Goal: Task Accomplishment & Management: Manage account settings

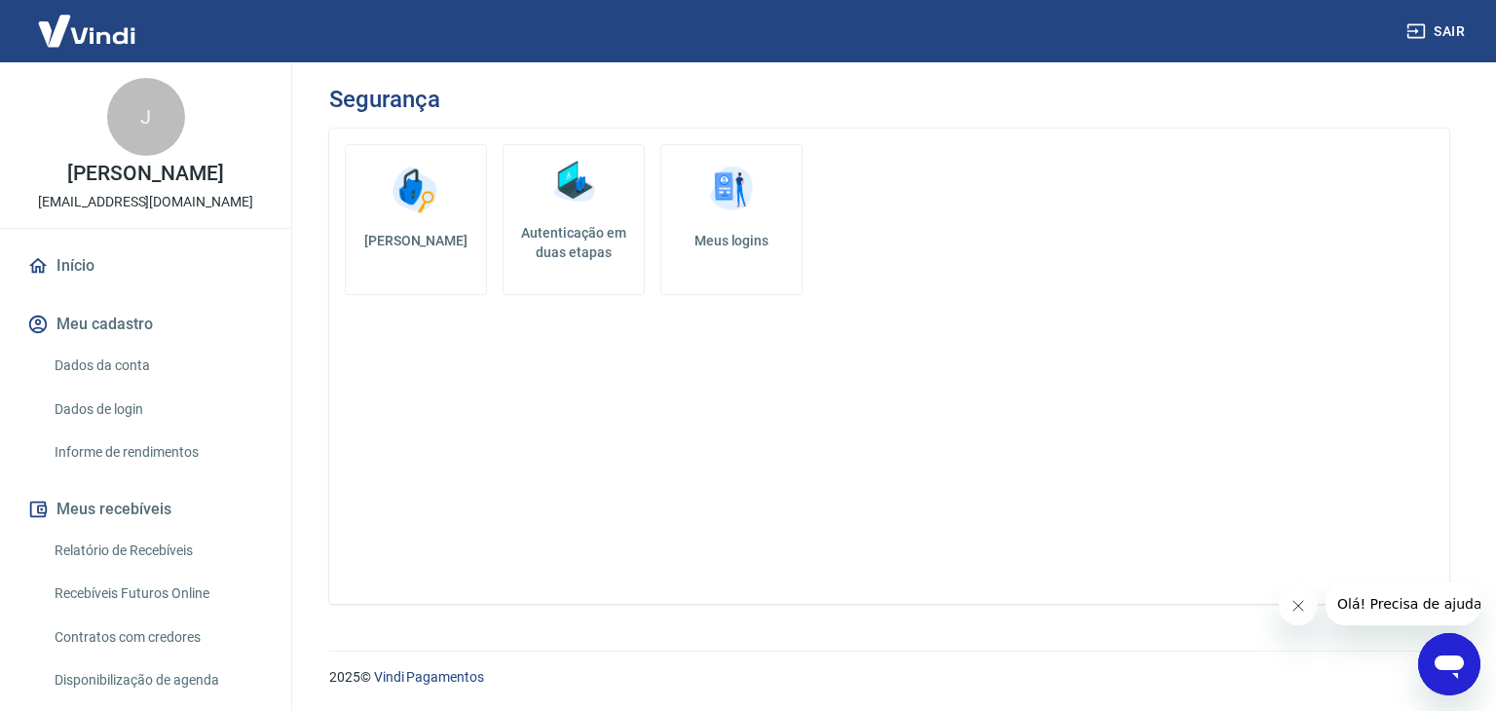
click at [564, 204] on img at bounding box center [574, 182] width 58 height 58
click at [729, 215] on img at bounding box center [731, 190] width 58 height 58
click at [389, 197] on img at bounding box center [416, 190] width 58 height 58
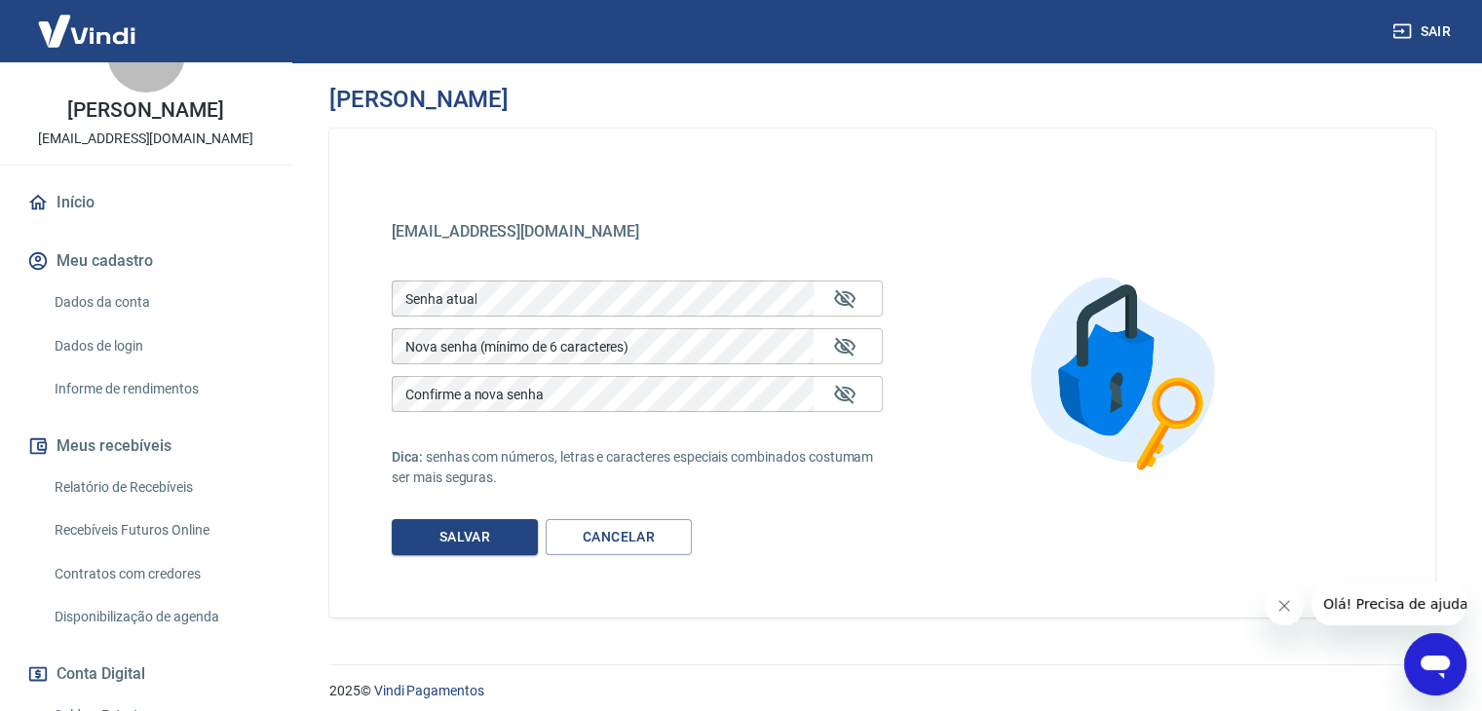
scroll to position [97, 0]
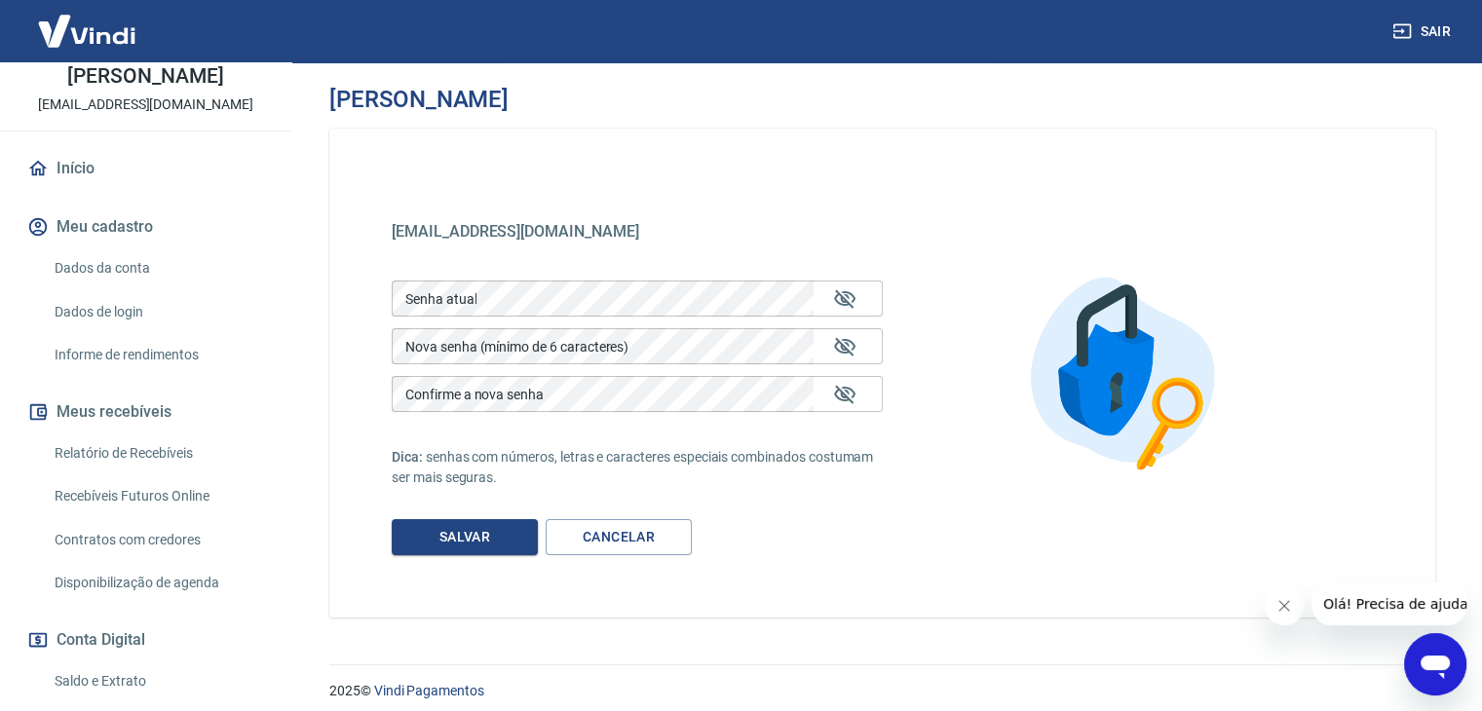
click at [67, 288] on link "Dados da conta" at bounding box center [157, 268] width 221 height 40
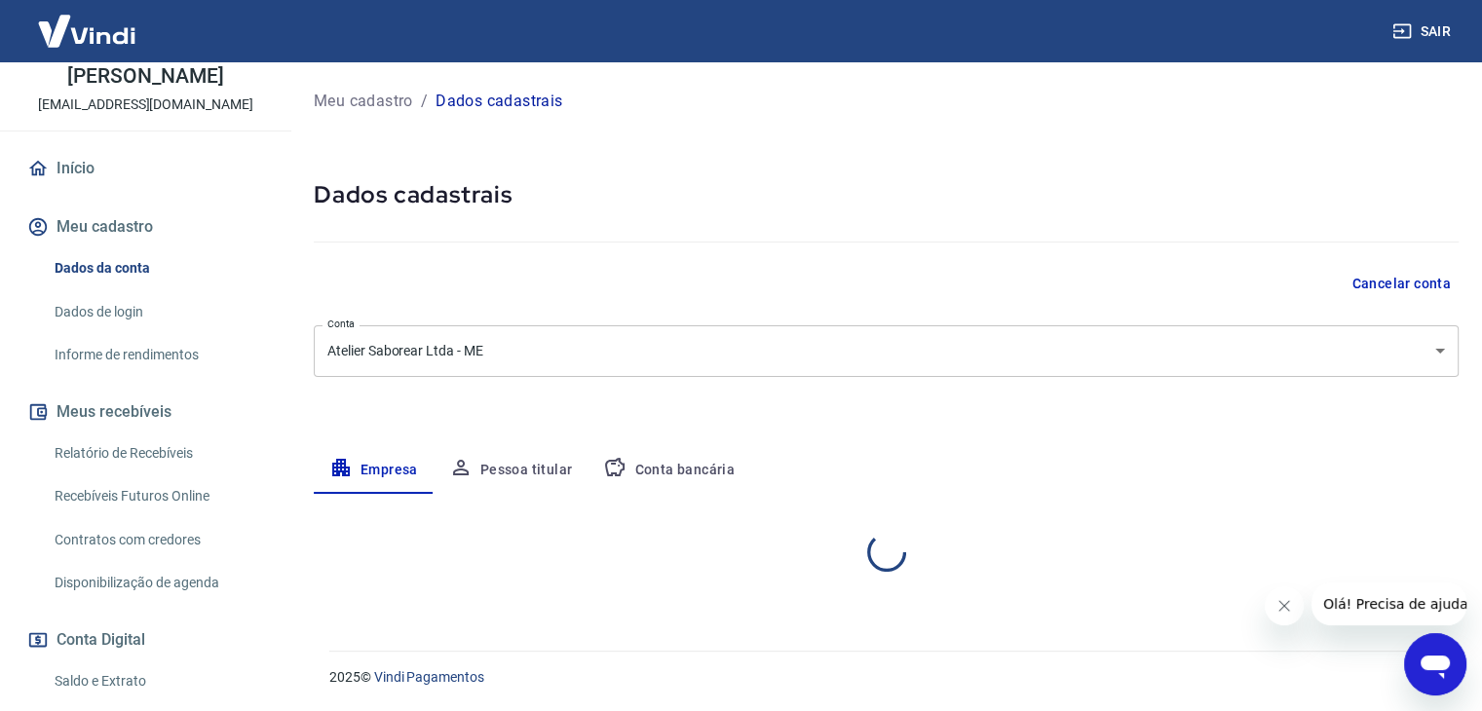
select select "RS"
select select "business"
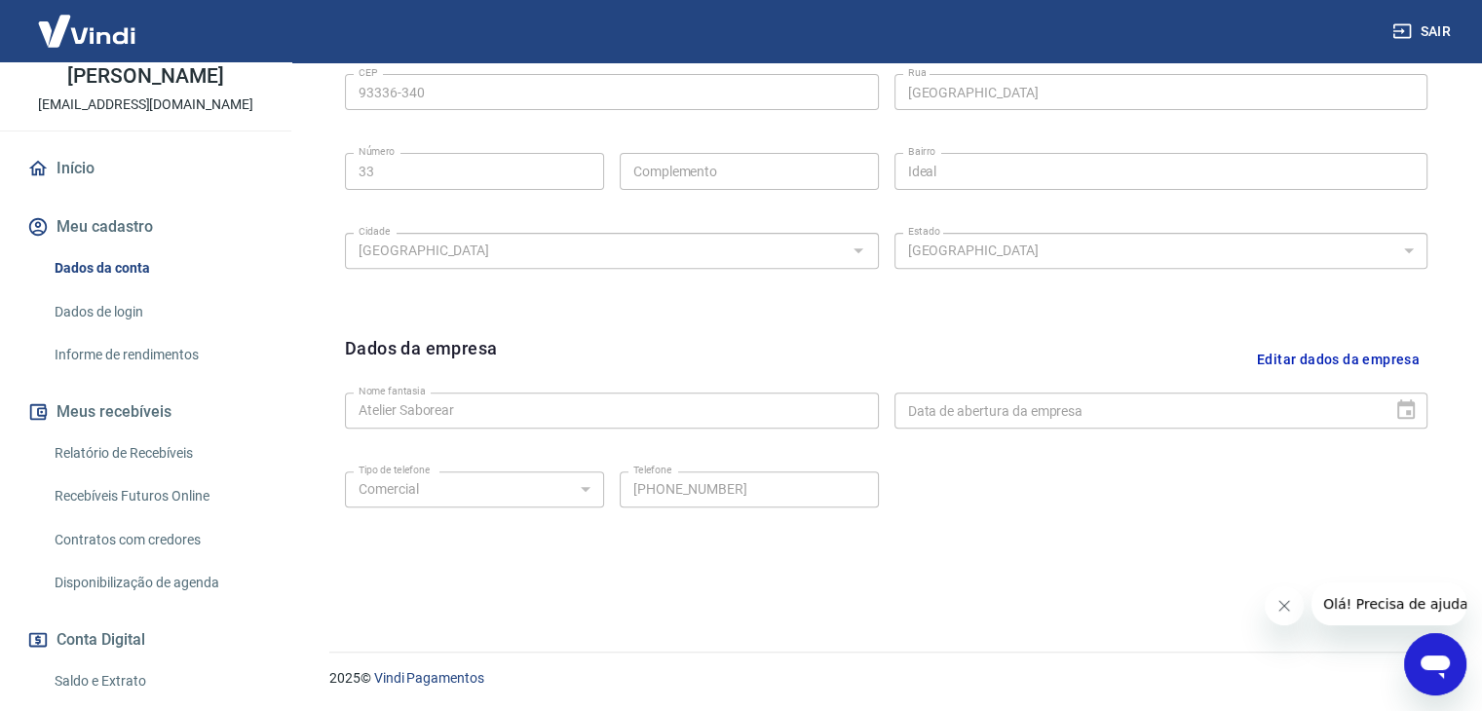
scroll to position [694, 0]
click at [1384, 358] on button "Editar dados da empresa" at bounding box center [1338, 359] width 178 height 50
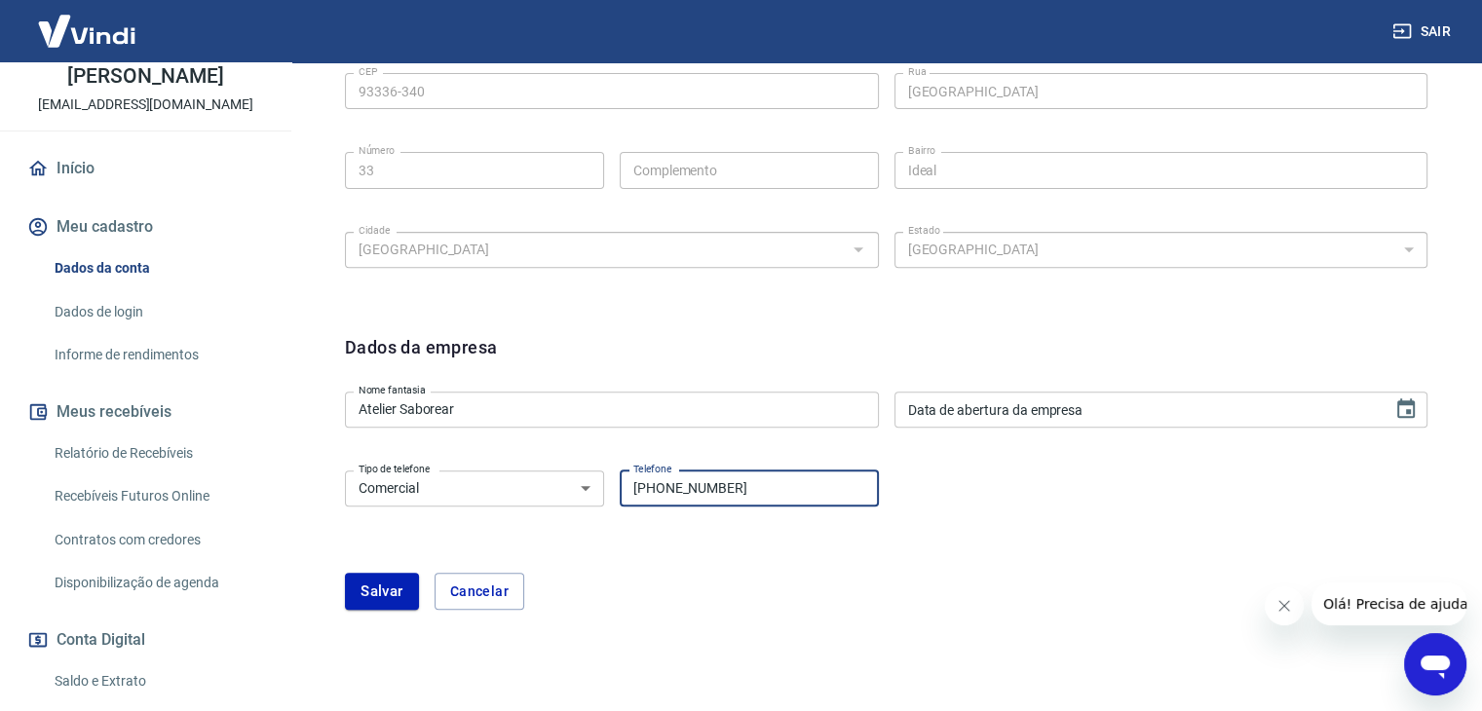
drag, startPoint x: 779, startPoint y: 492, endPoint x: 584, endPoint y: 490, distance: 195.8
click at [584, 490] on div "Tipo de telefone Residencial Comercial Tipo de telefone Telefone [PHONE_NUMBER]…" at bounding box center [612, 487] width 534 height 48
type input "[PHONE_NUMBER]"
click at [366, 586] on button "Salvar" at bounding box center [382, 591] width 74 height 37
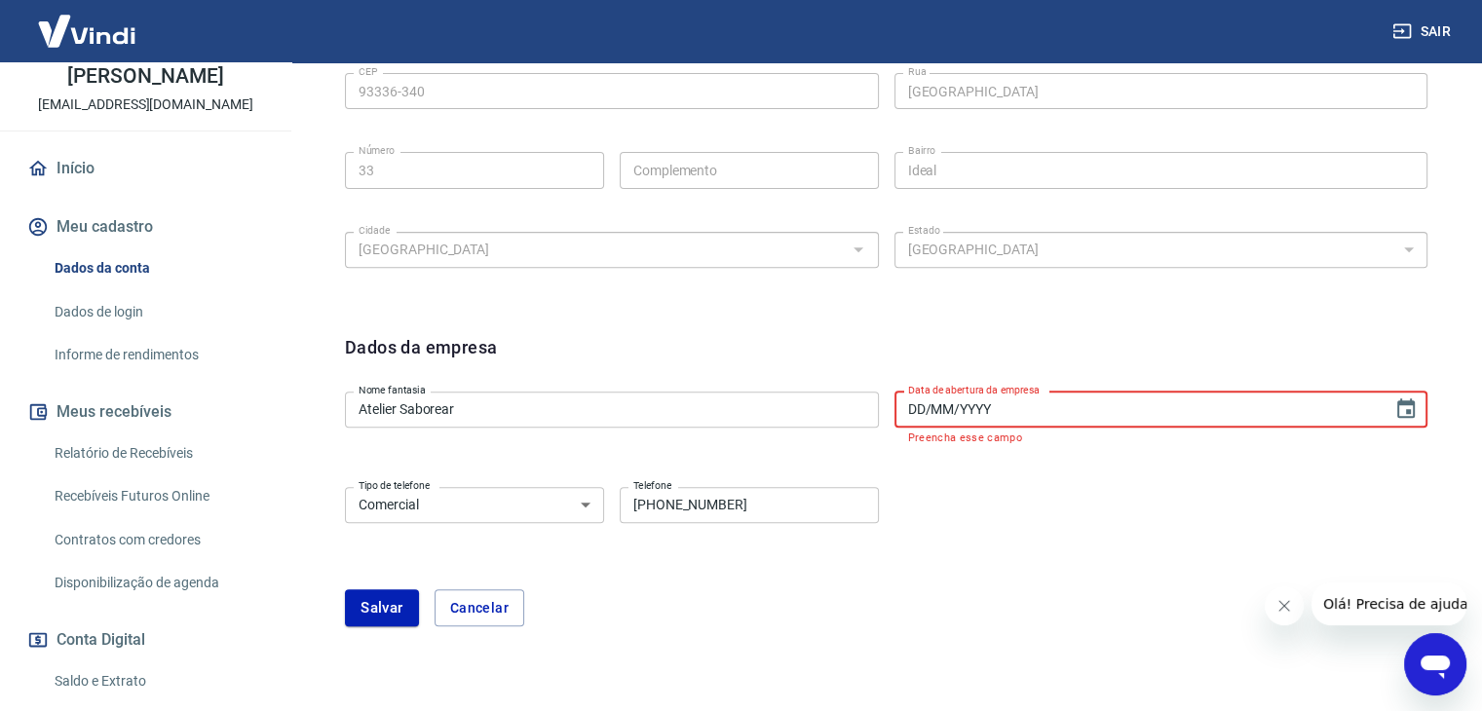
click at [1169, 410] on input "DD/MM/YYYY" at bounding box center [1136, 410] width 485 height 36
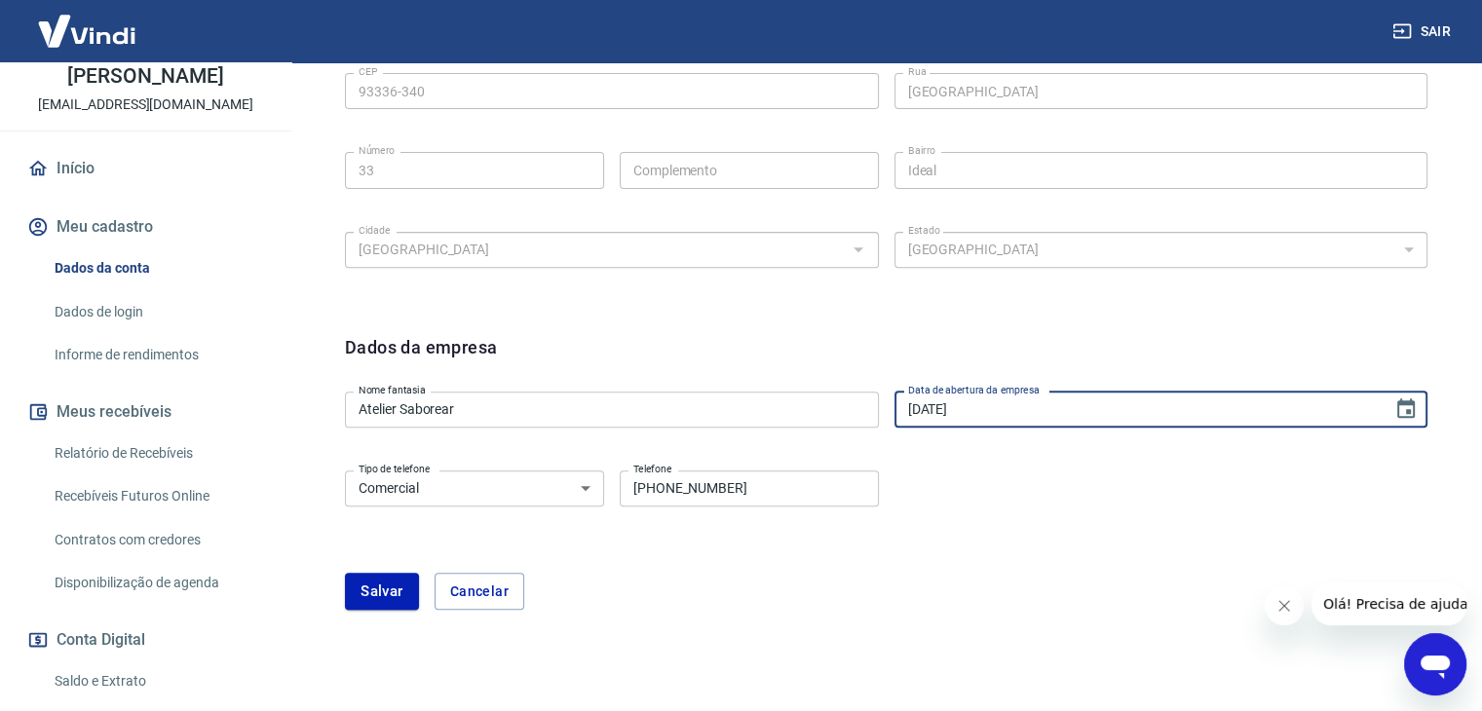
type input "[DATE]"
click at [1182, 550] on form "Dados da empresa Nome fantasia Atelier Saborear Nome fantasia Data de abertura …" at bounding box center [886, 472] width 1082 height 276
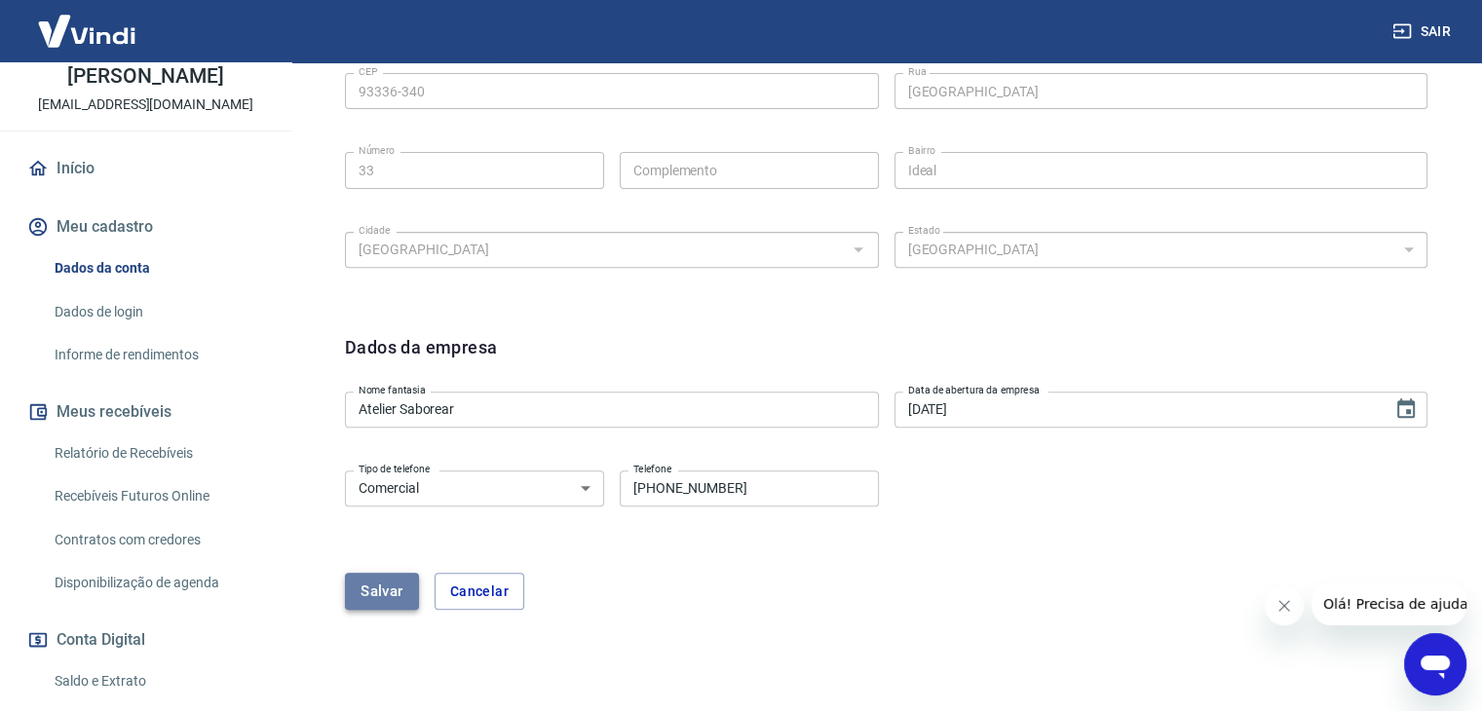
click at [384, 596] on button "Salvar" at bounding box center [382, 591] width 74 height 37
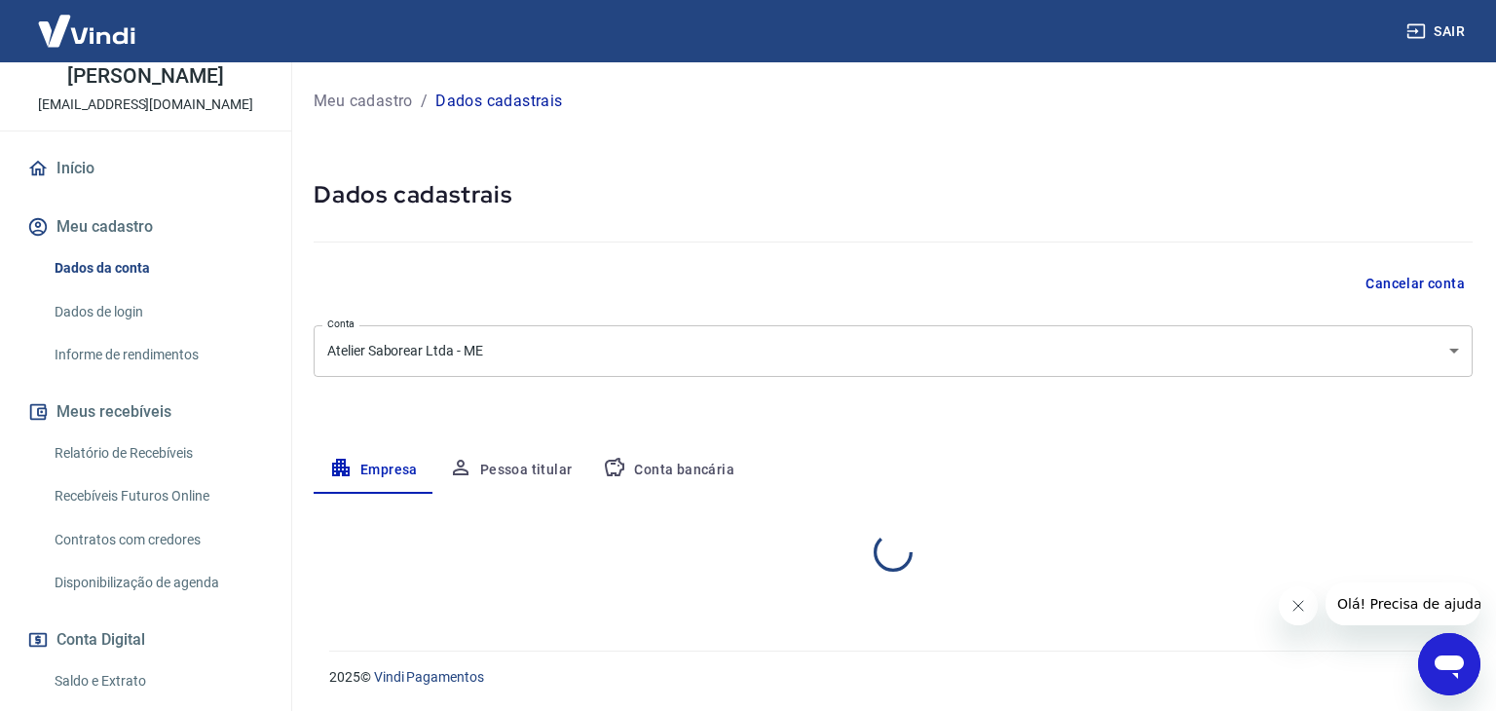
select select "RS"
select select "business"
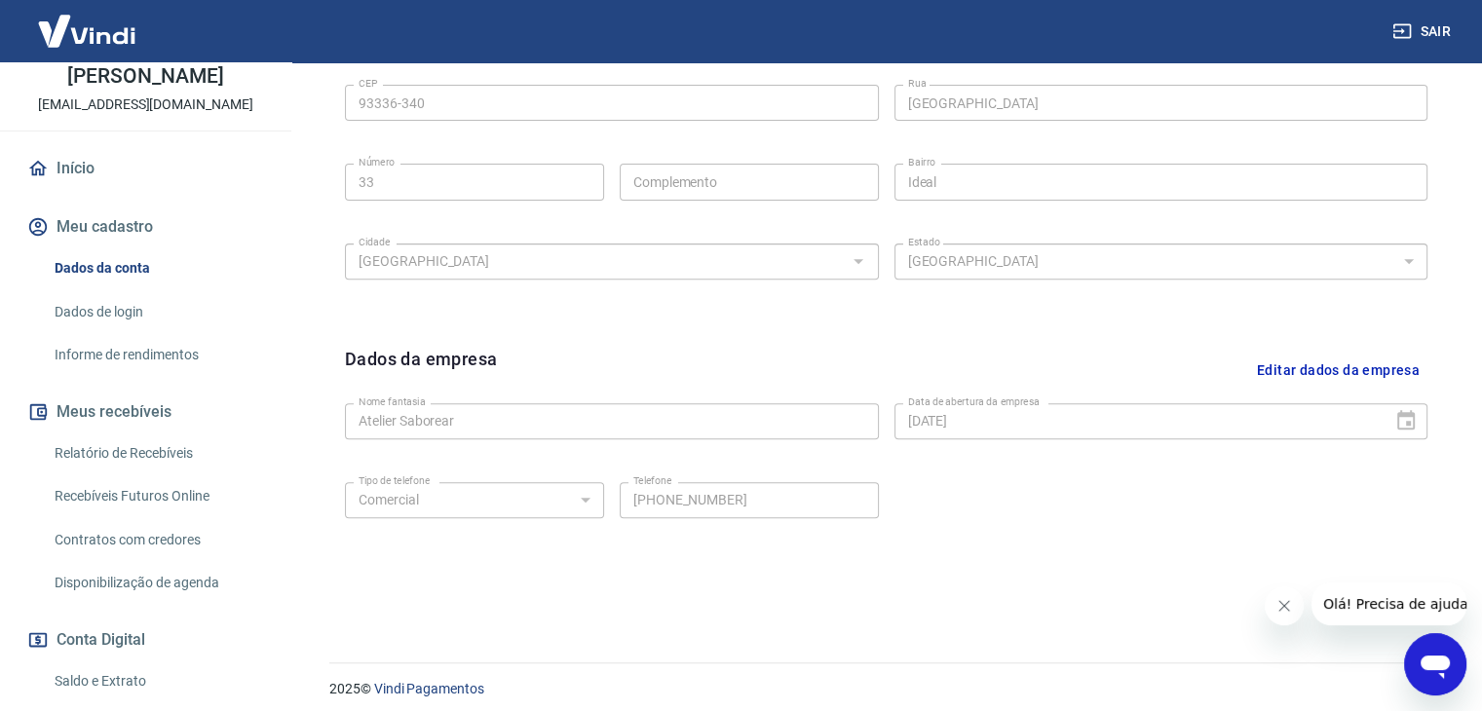
scroll to position [694, 0]
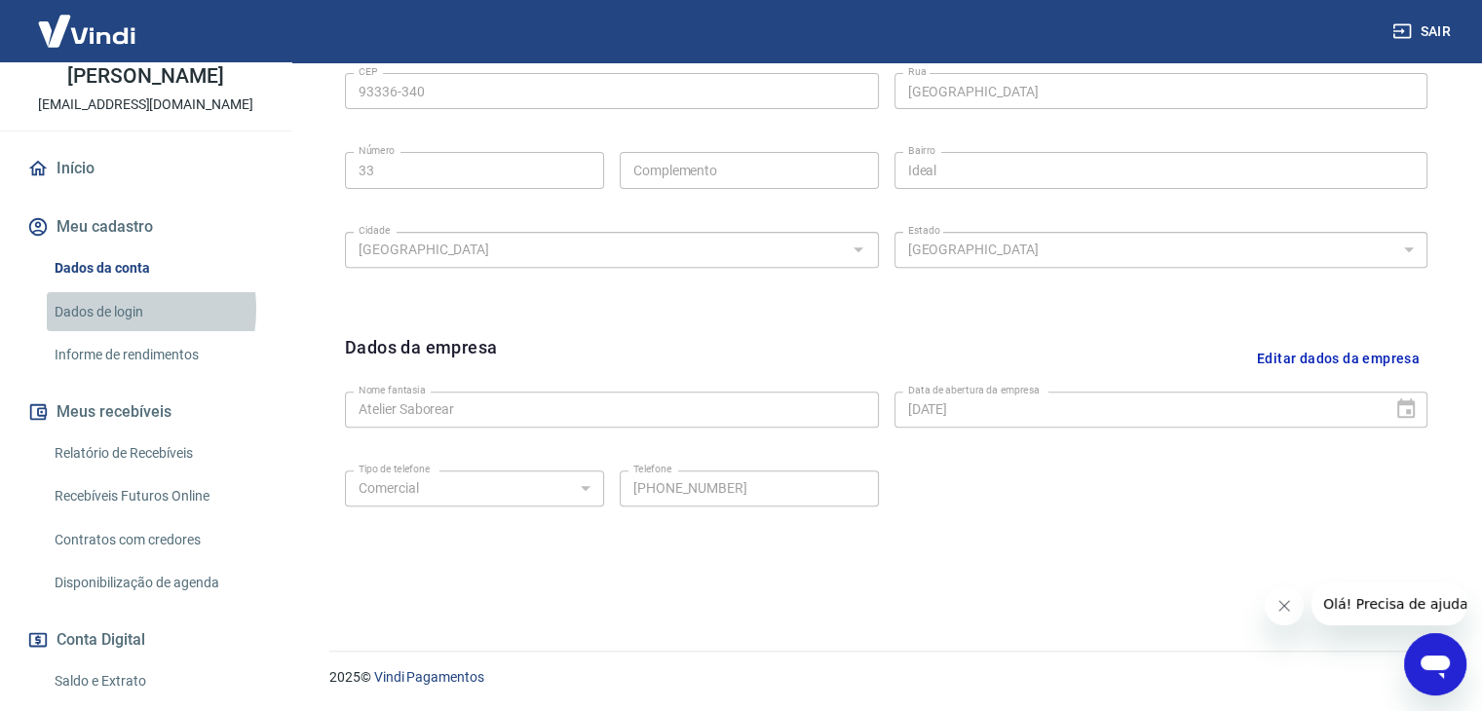
click at [102, 329] on link "Dados de login" at bounding box center [157, 312] width 221 height 40
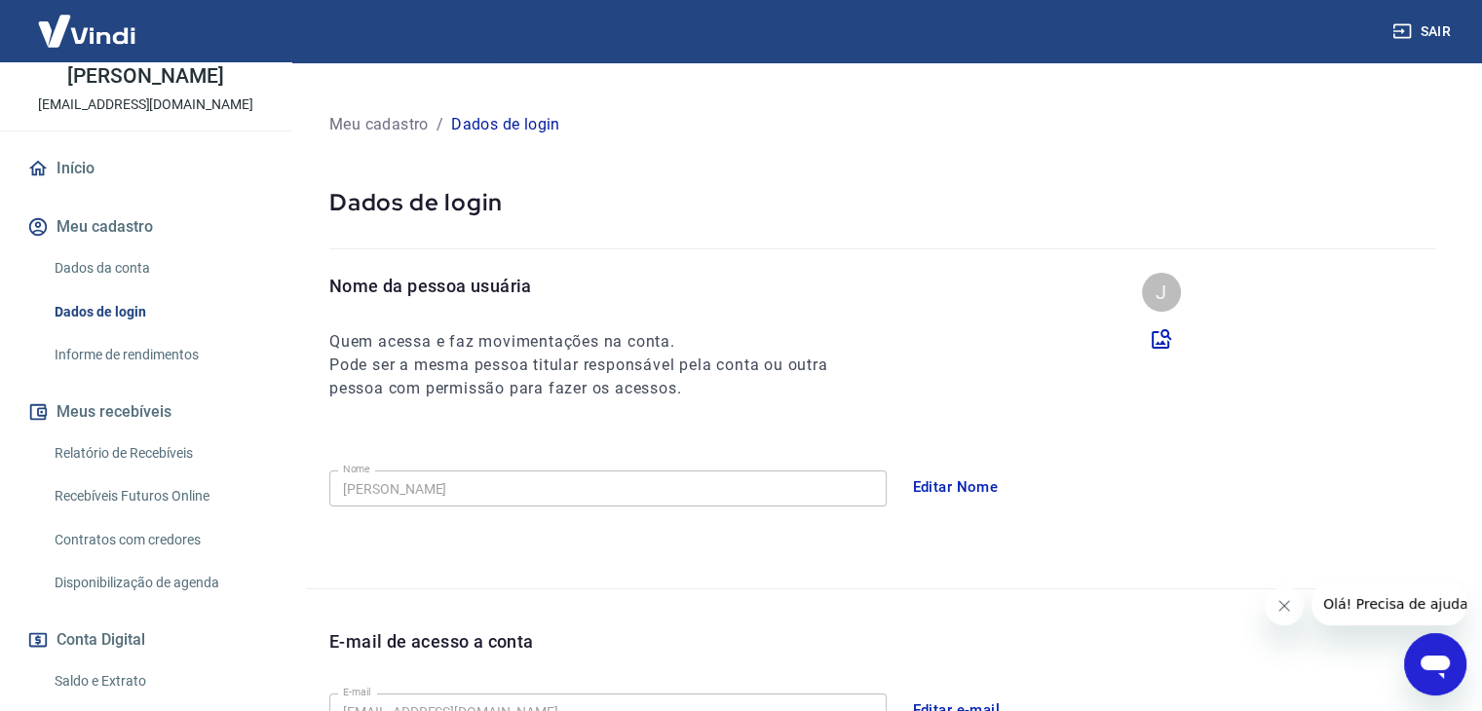
click at [105, 40] on img at bounding box center [86, 30] width 127 height 59
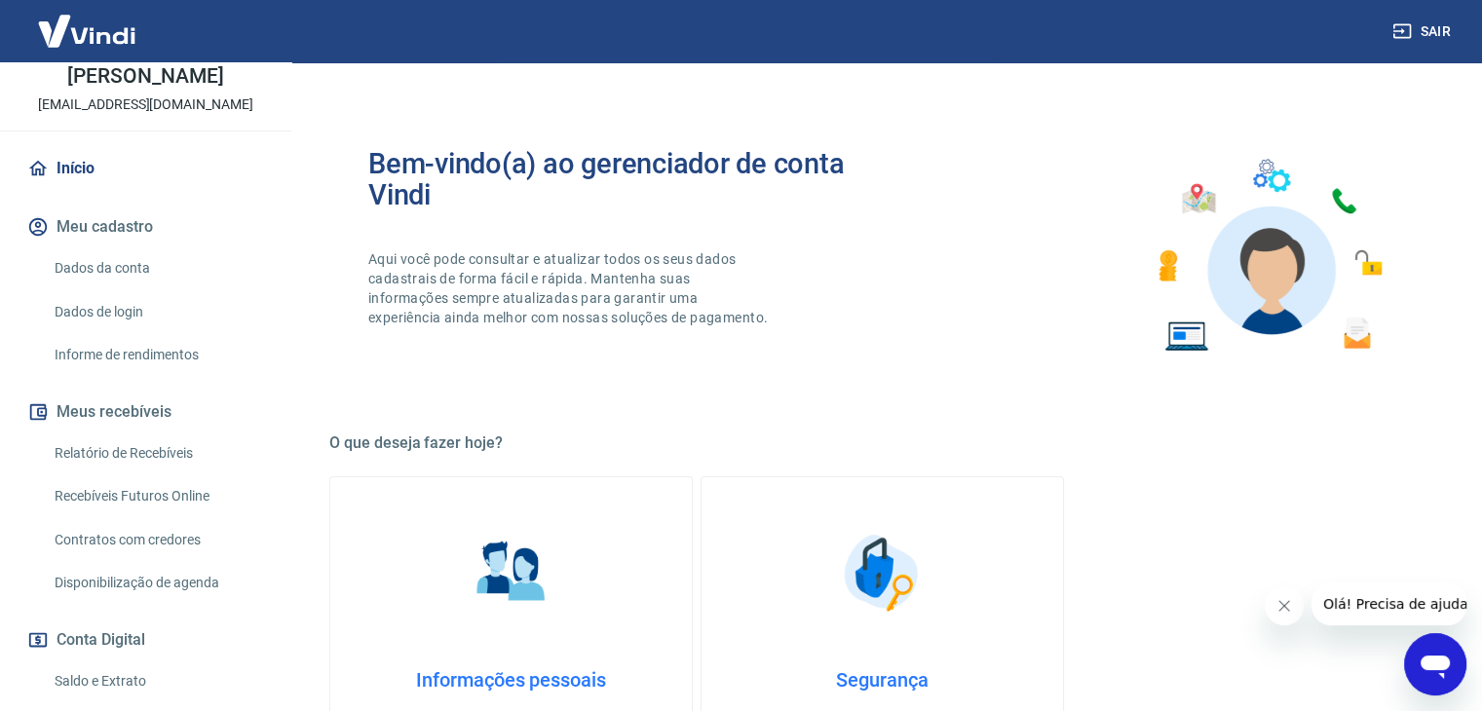
click at [105, 40] on img at bounding box center [86, 30] width 127 height 59
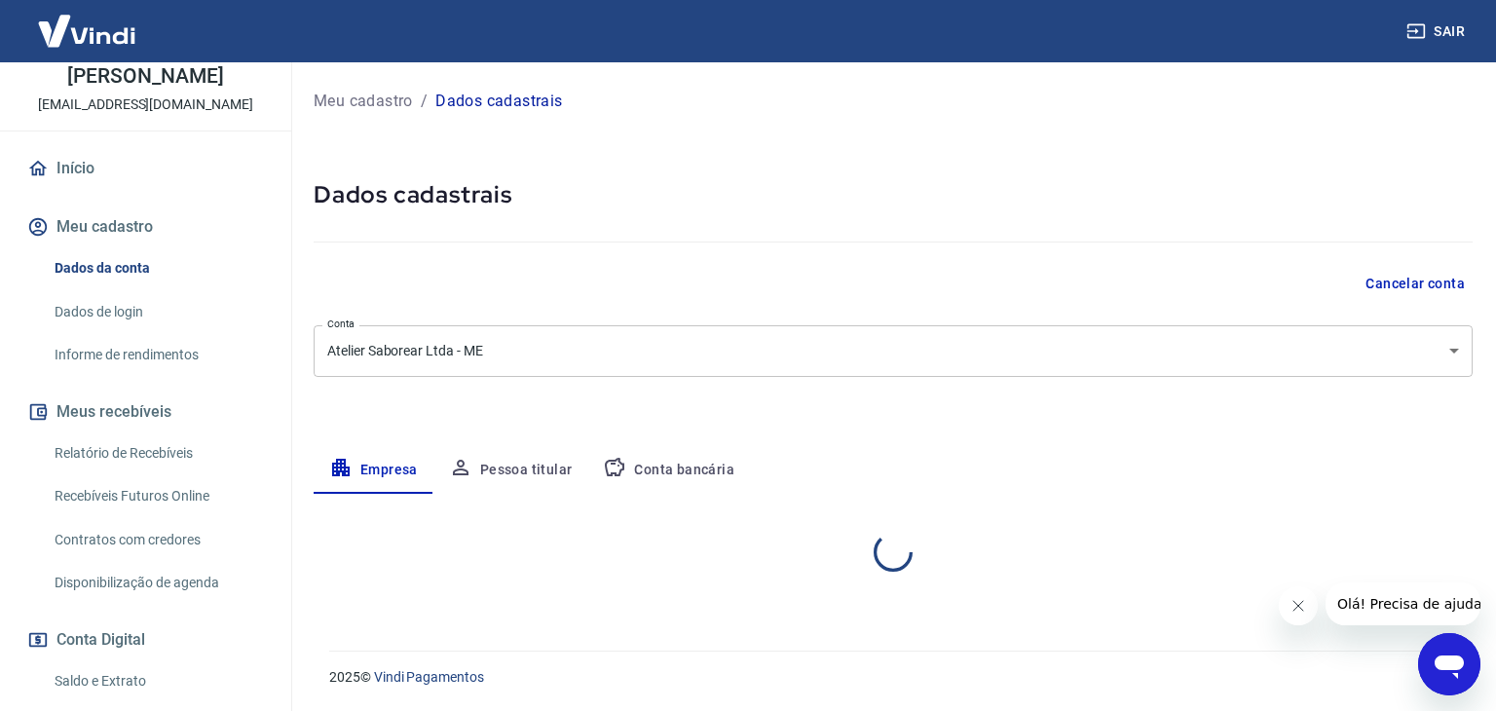
select select "RS"
select select "business"
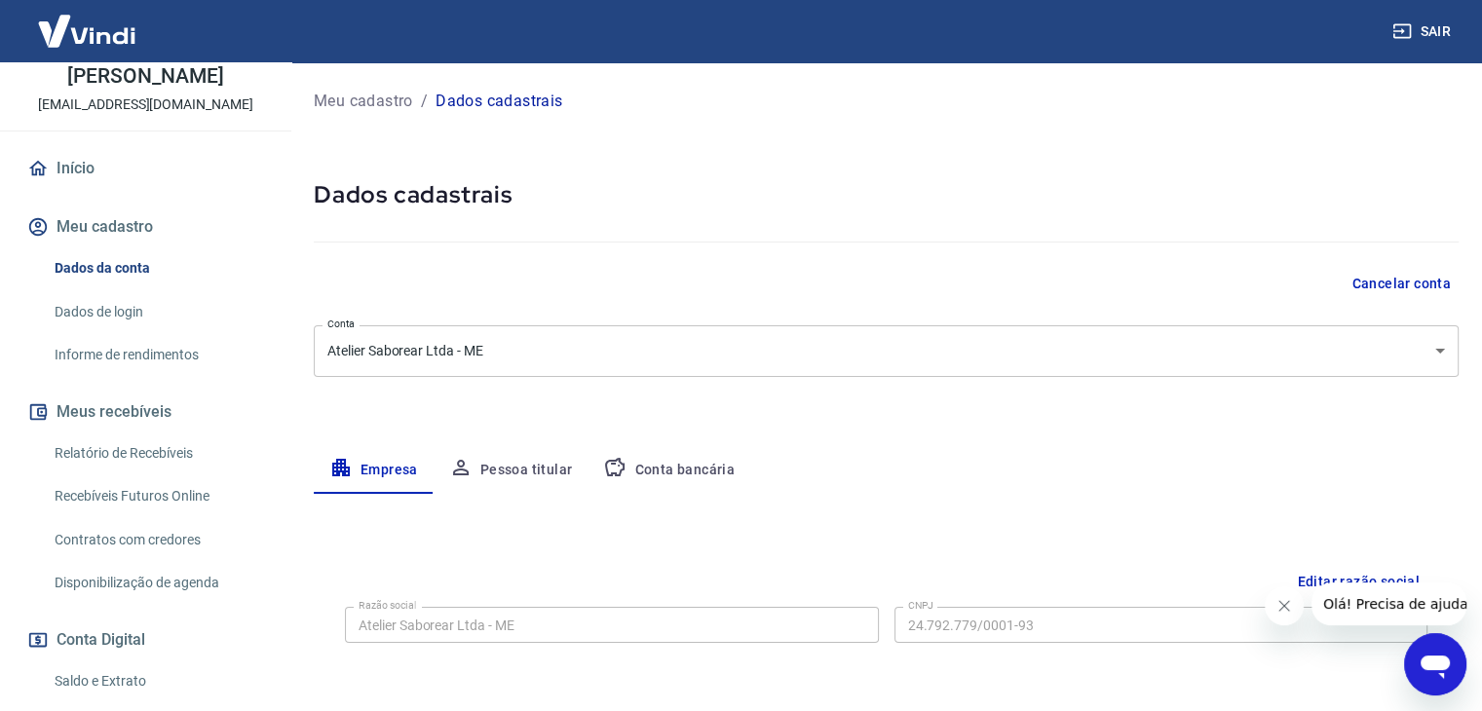
click at [55, 173] on link "Início" at bounding box center [145, 168] width 245 height 43
